Goal: Information Seeking & Learning: Understand process/instructions

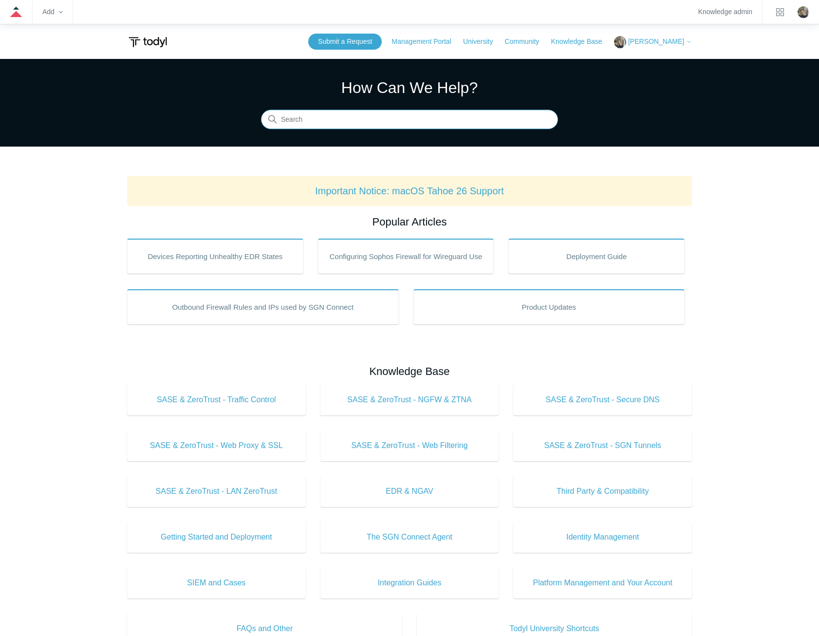
click at [346, 124] on input "Search" at bounding box center [409, 119] width 297 height 19
type input "uninstall"
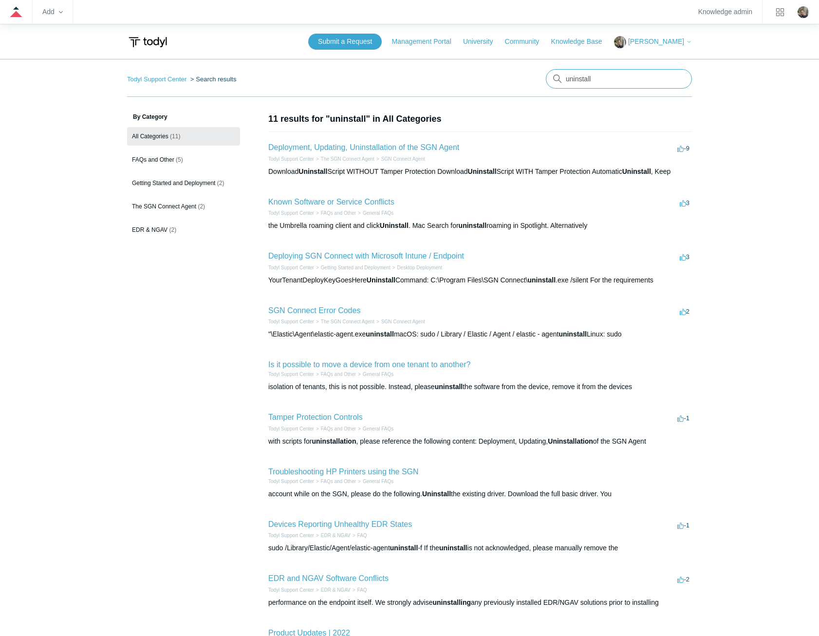
drag, startPoint x: 634, startPoint y: 82, endPoint x: 545, endPoint y: 71, distance: 90.3
click at [545, 71] on nav "Todyl Support Center Search results There are no matching results in this help …" at bounding box center [409, 83] width 565 height 28
type input "sgn error codes"
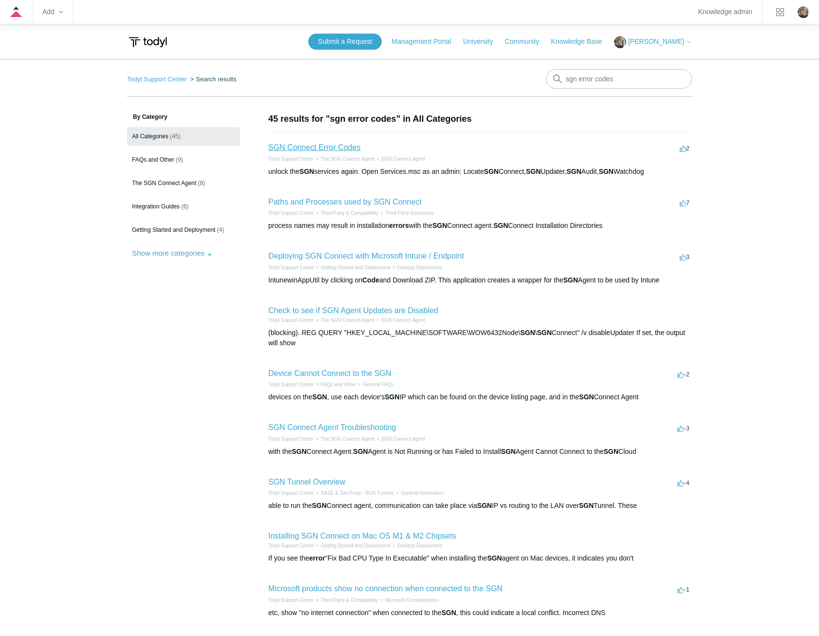
click at [307, 146] on link "SGN Connect Error Codes" at bounding box center [314, 147] width 92 height 8
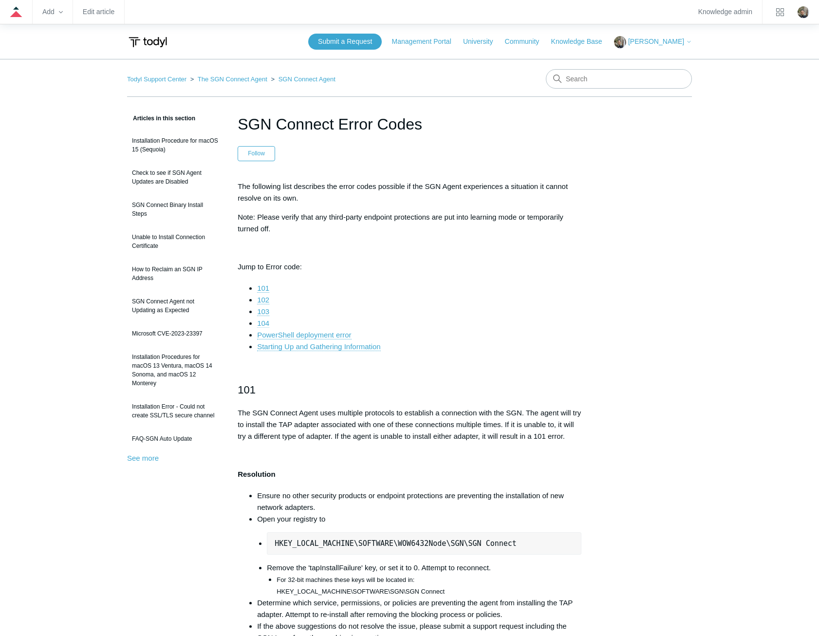
click at [267, 320] on link "104" at bounding box center [263, 323] width 12 height 9
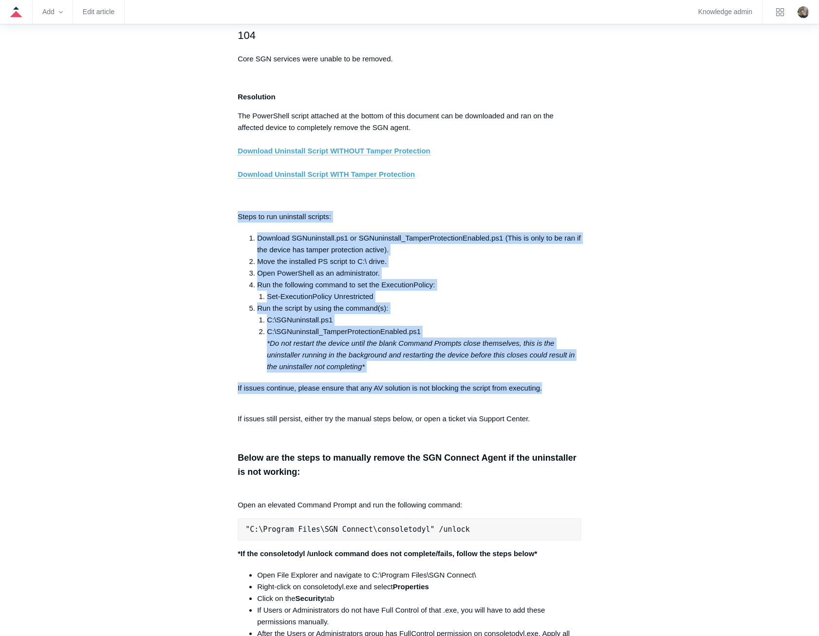
drag, startPoint x: 237, startPoint y: 224, endPoint x: 579, endPoint y: 395, distance: 382.3
click at [579, 395] on article "SGN Connect Error Codes Follow Not yet followed by anyone The following list de…" at bounding box center [409, 587] width 373 height 4171
copy div "Steps to run uninstall scripts: Download SGNuninstall.ps1 or SGNuninstall_Tampe…"
